Goal: Browse casually

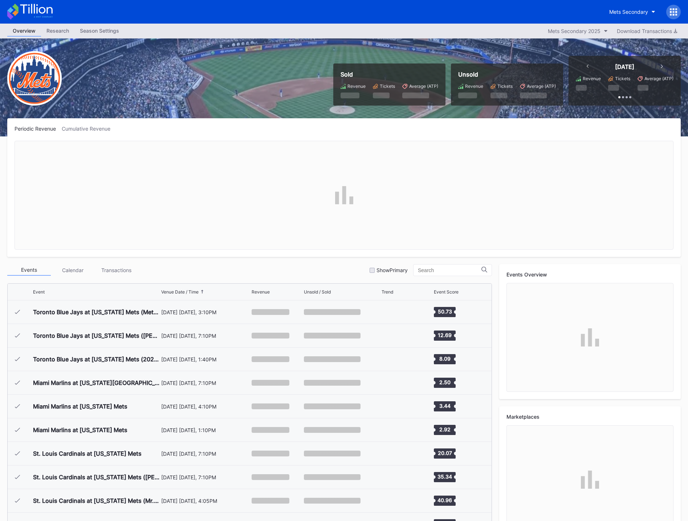
scroll to position [1534, 0]
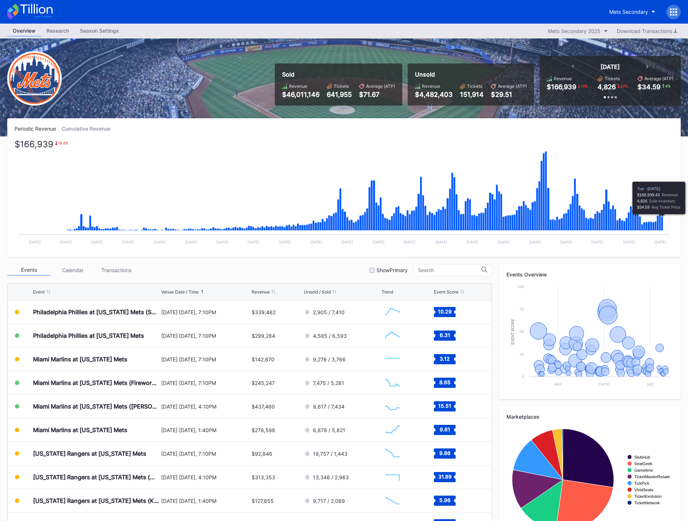
click at [662, 225] on icon "Chart title" at bounding box center [662, 224] width 2 height 14
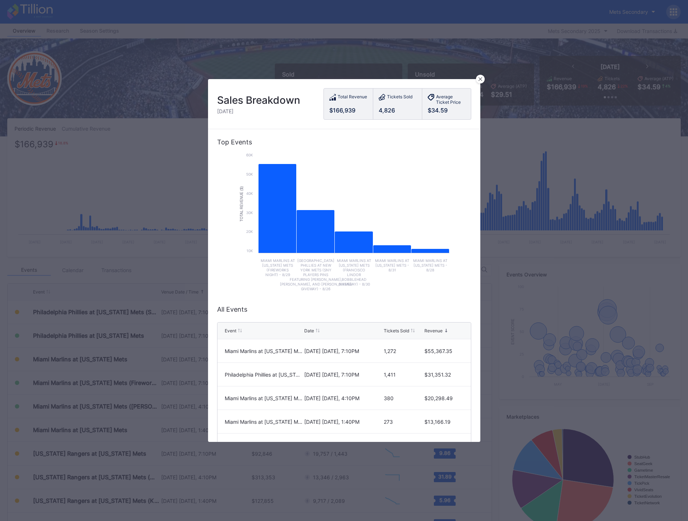
scroll to position [36, 0]
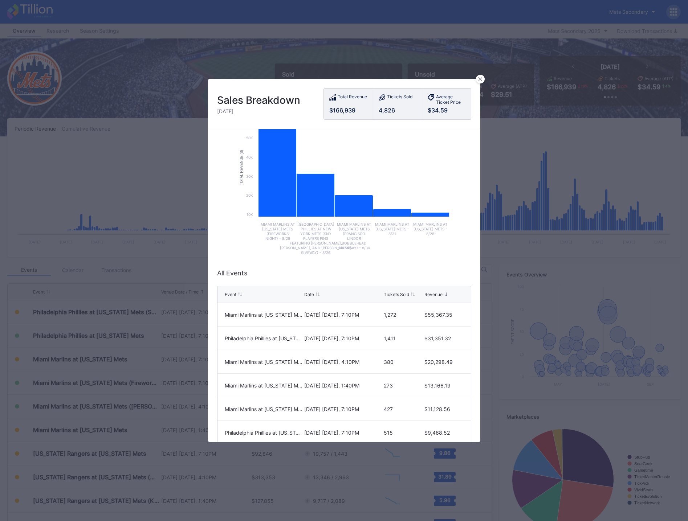
click at [480, 80] on icon at bounding box center [480, 79] width 4 height 4
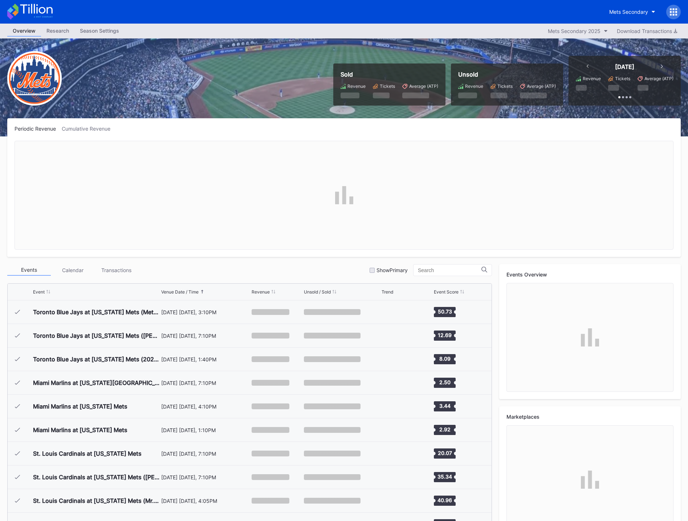
scroll to position [1534, 0]
